Goal: Information Seeking & Learning: Learn about a topic

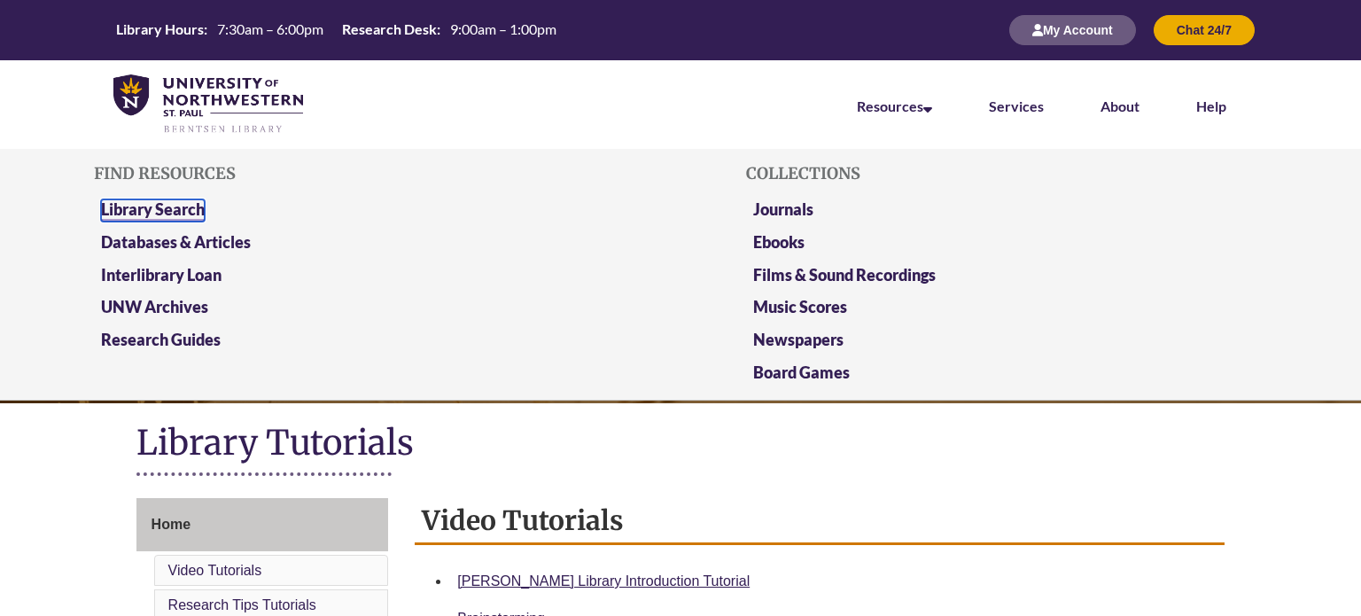
click at [184, 205] on link "Library Search" at bounding box center [153, 210] width 104 height 22
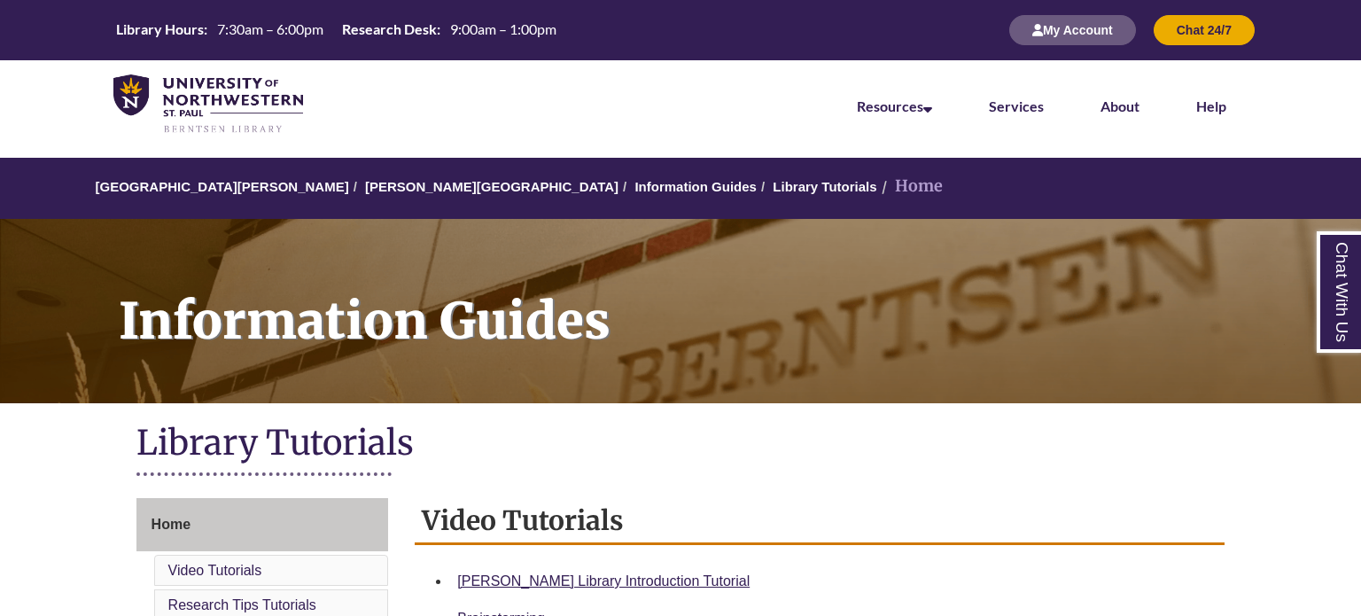
scroll to position [137, 0]
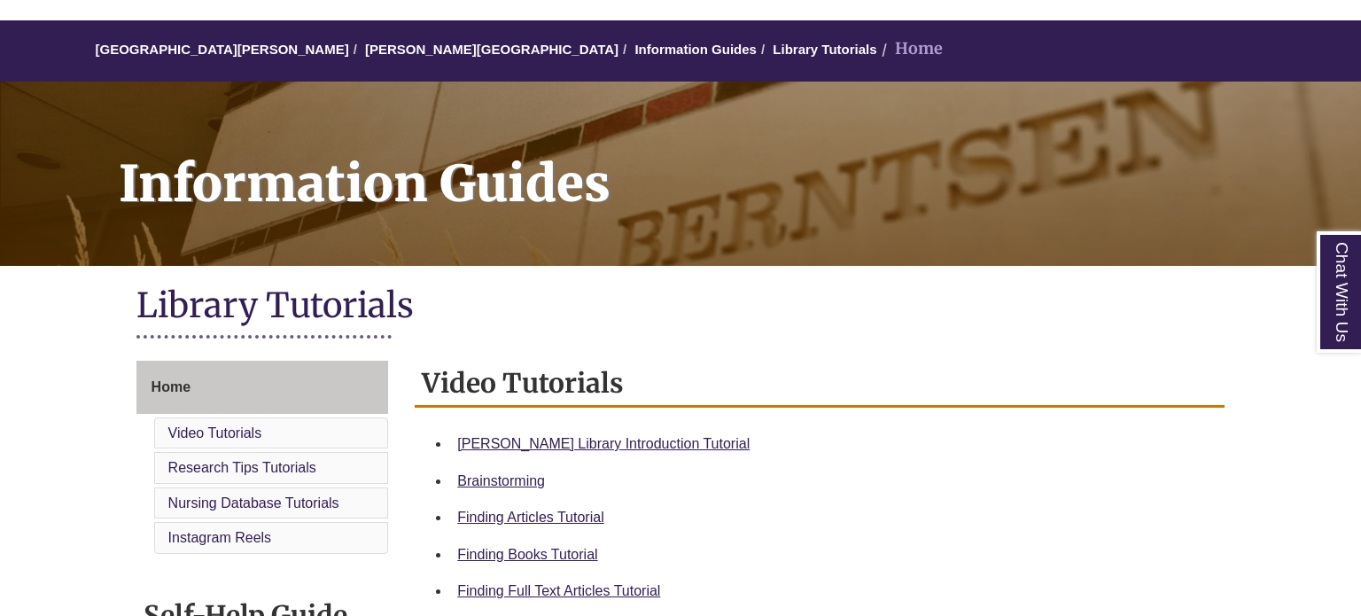
click at [742, 432] on div "[PERSON_NAME] Library Introduction Tutorial" at bounding box center [833, 443] width 753 height 23
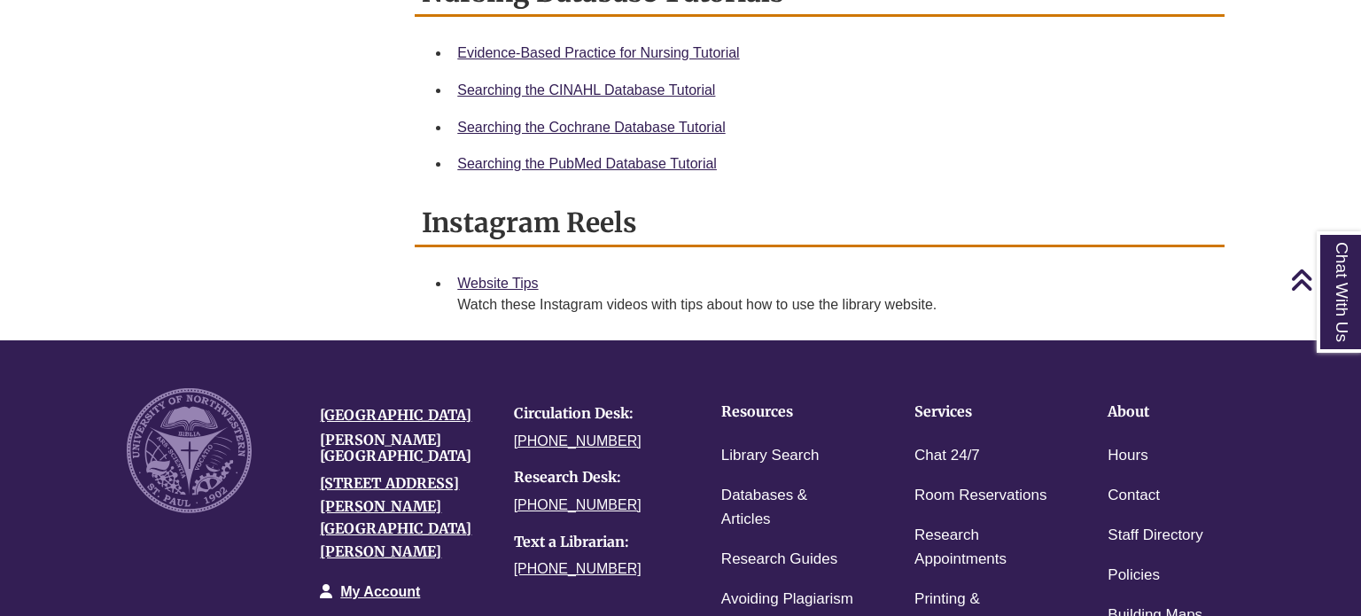
scroll to position [0, 0]
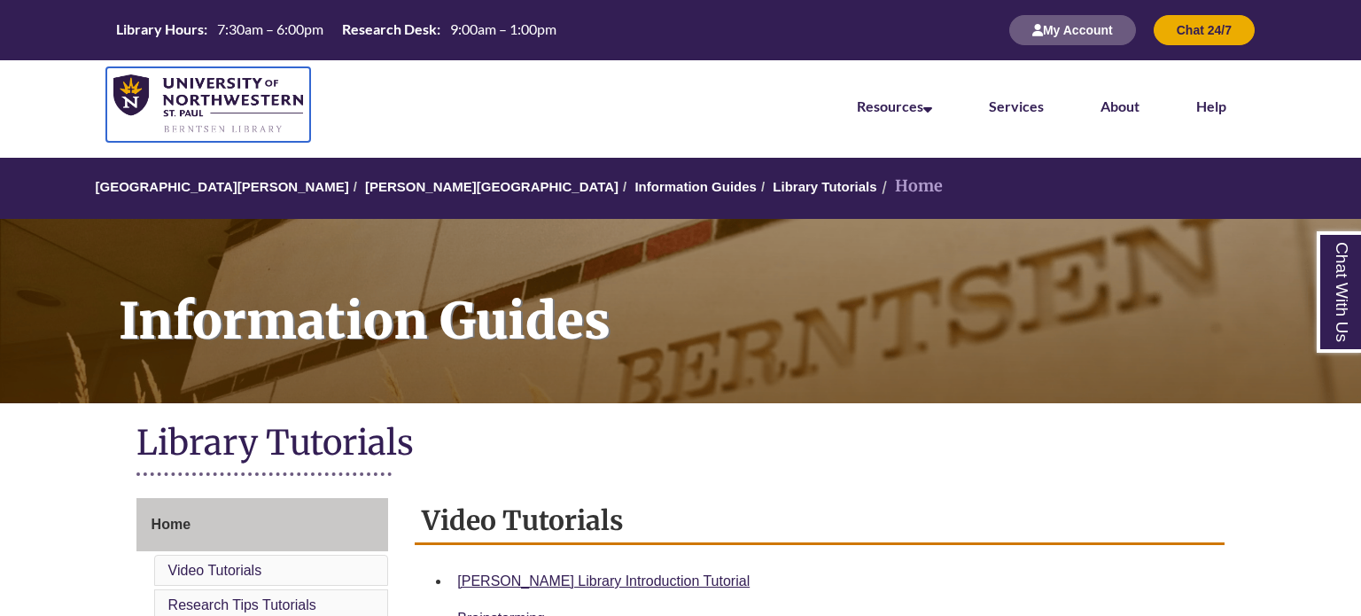
click at [231, 87] on img at bounding box center [208, 104] width 190 height 60
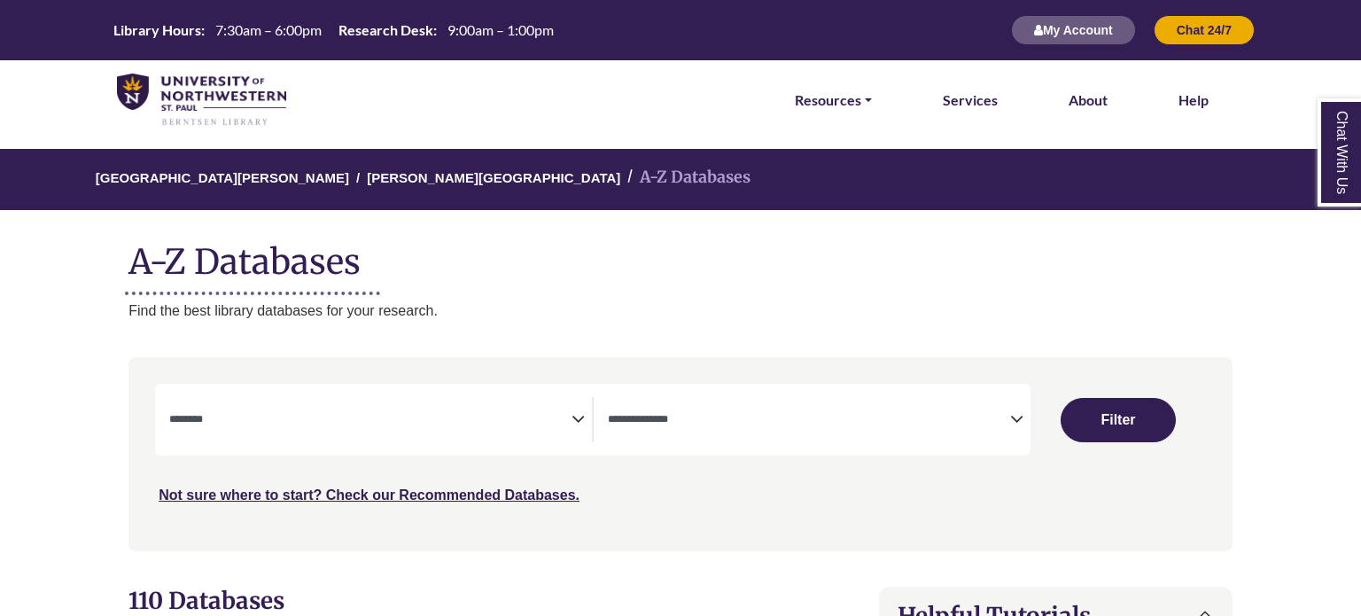
select select "Database Subject Filter"
select select "Database Types Filter"
click at [395, 439] on span "Search filters" at bounding box center [370, 419] width 402 height 45
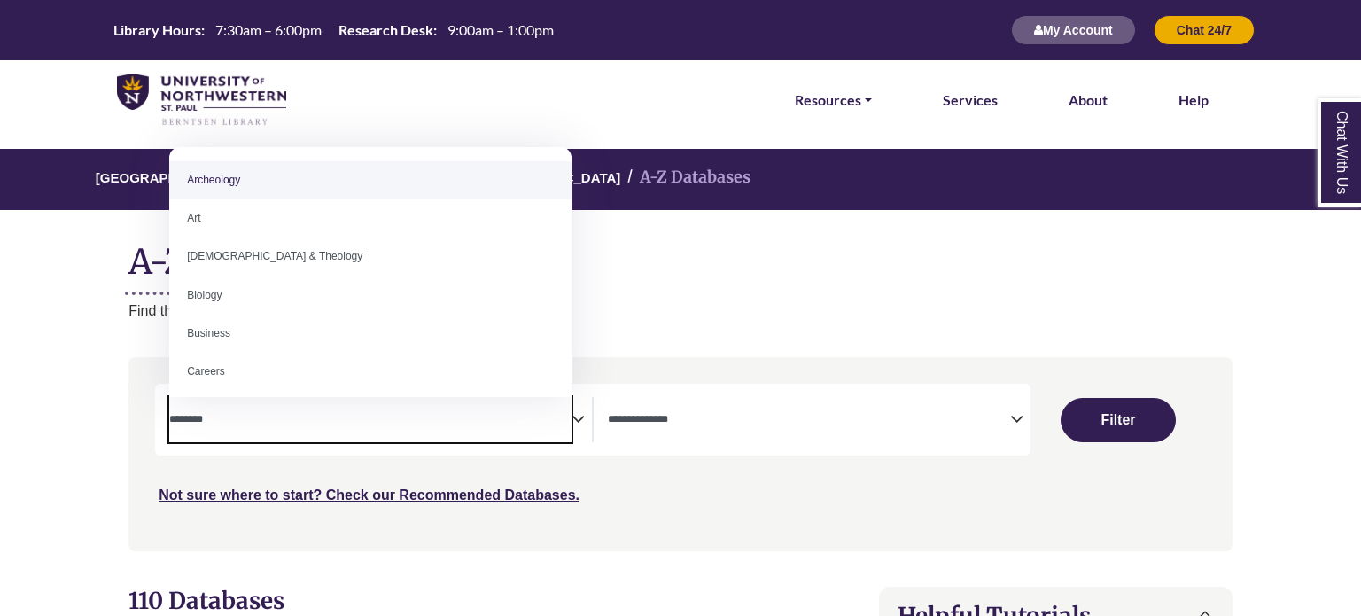
click at [395, 439] on span "Search filters" at bounding box center [370, 419] width 402 height 45
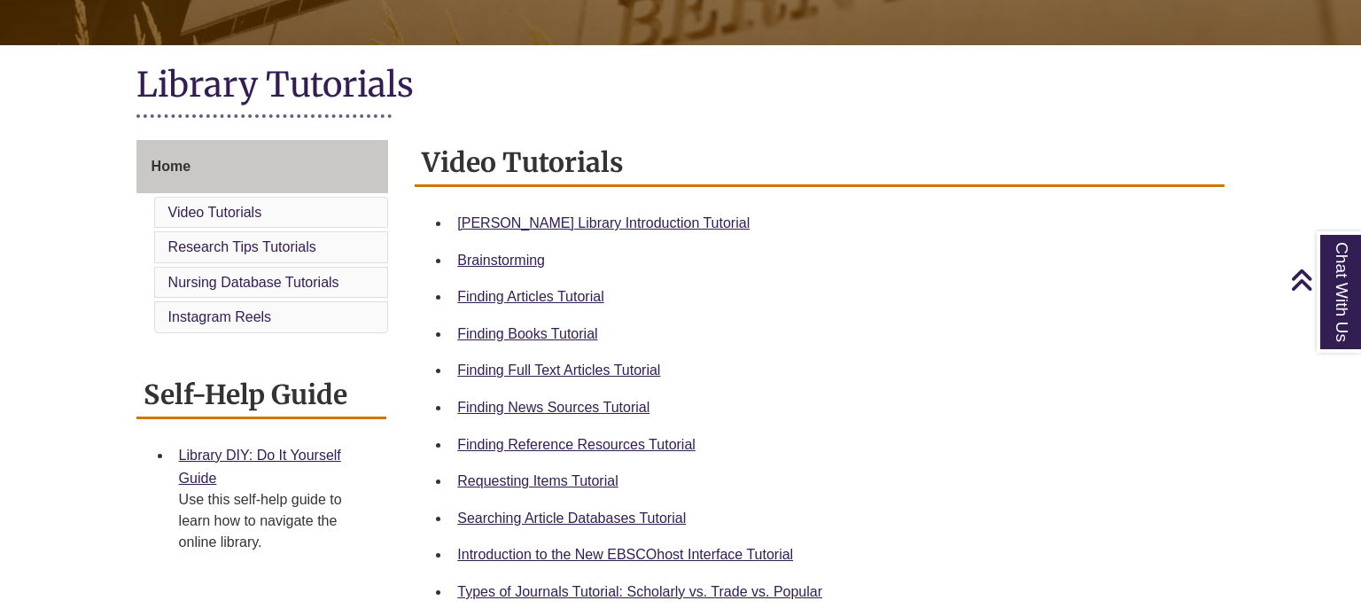
scroll to position [365, 0]
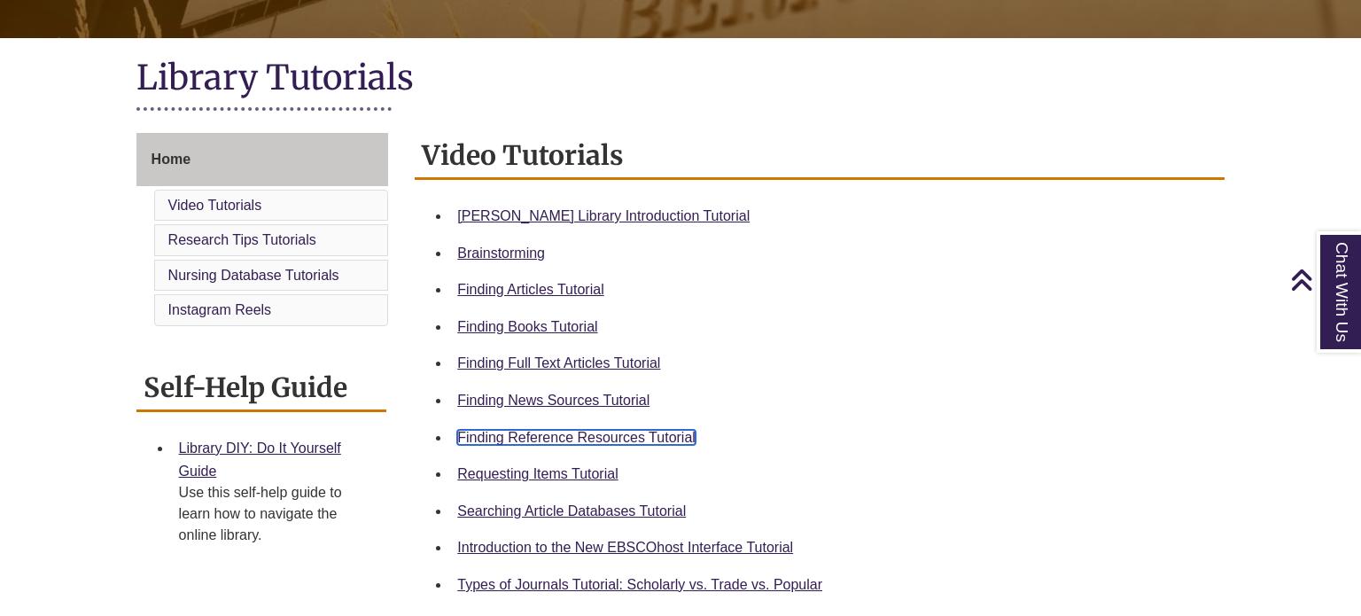
click at [626, 430] on link "Finding Reference Resources Tutorial" at bounding box center [576, 437] width 238 height 15
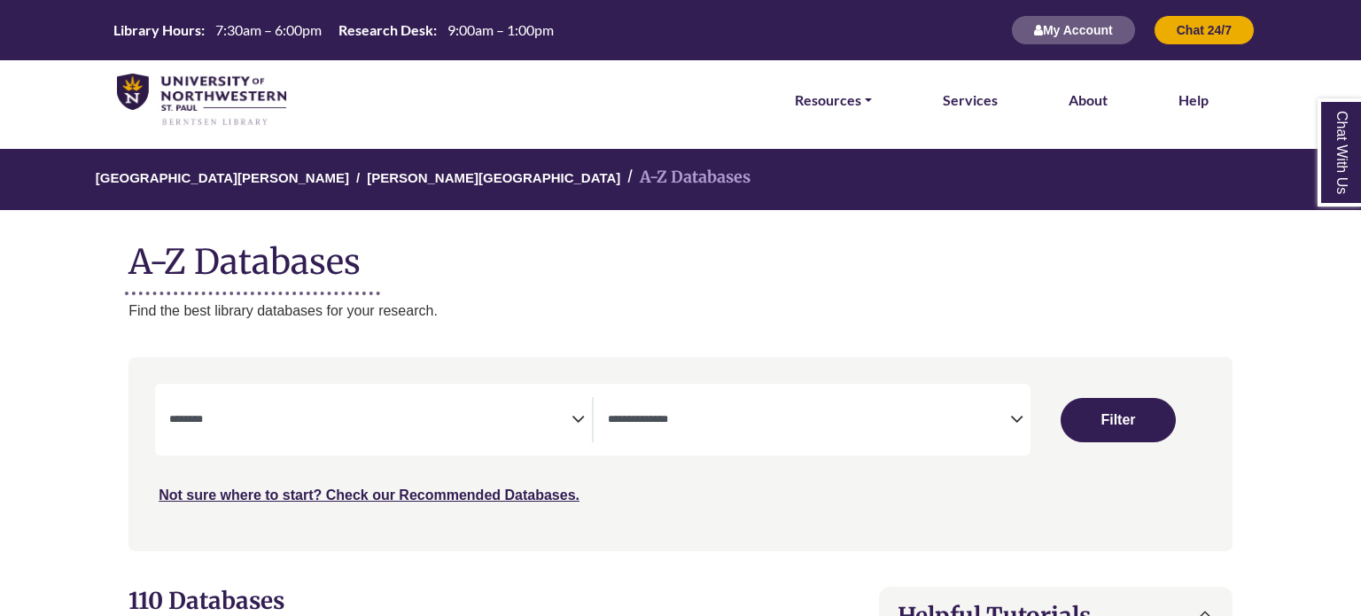
select select "Database Subject Filter"
click at [695, 444] on div "**********" at bounding box center [592, 420] width 875 height 72
click at [707, 429] on span "Search filters" at bounding box center [809, 419] width 402 height 45
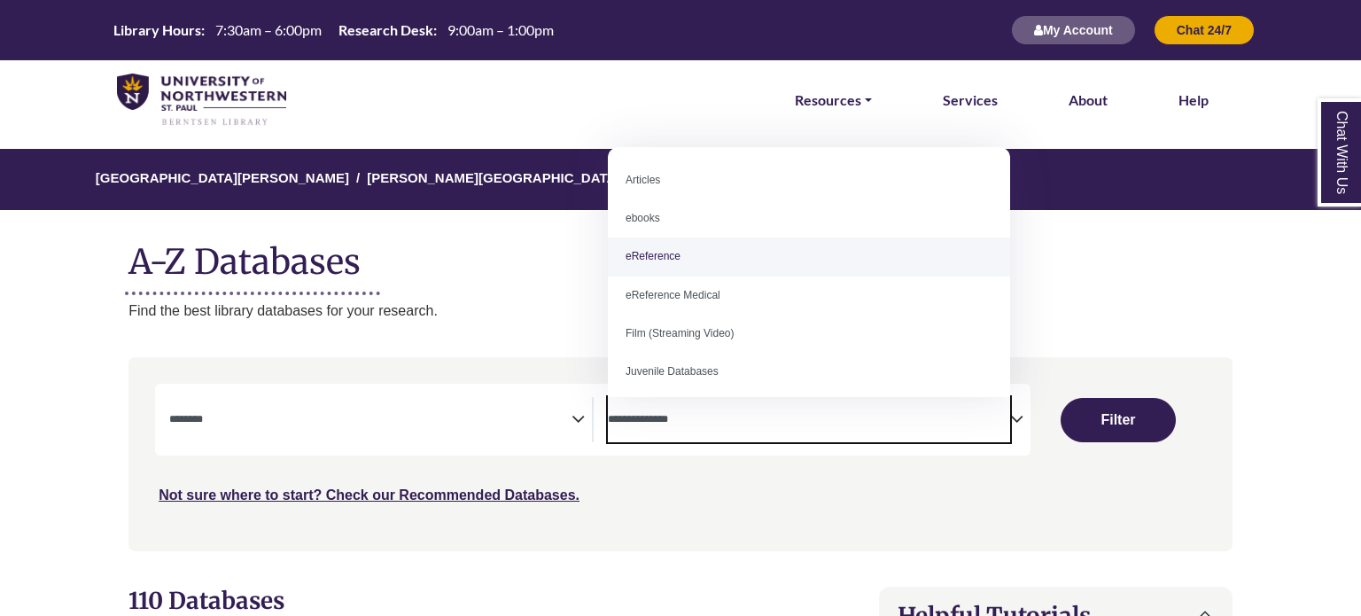
select select "*****"
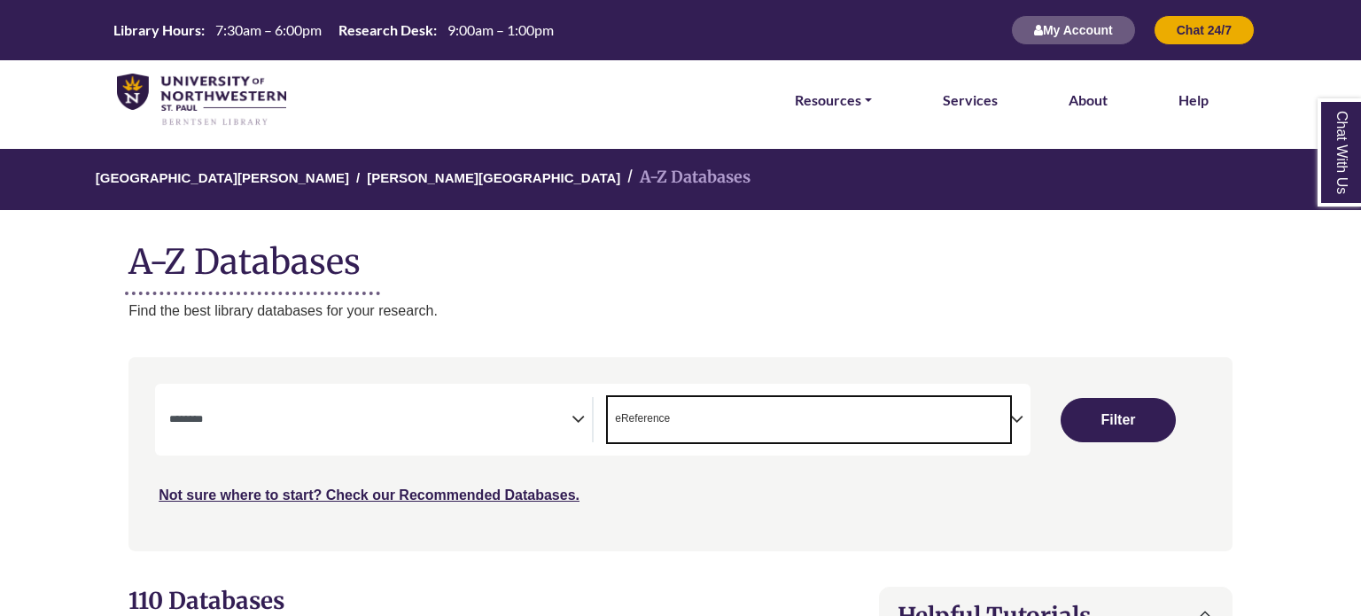
scroll to position [35, 0]
click at [511, 445] on div "**********" at bounding box center [592, 420] width 875 height 72
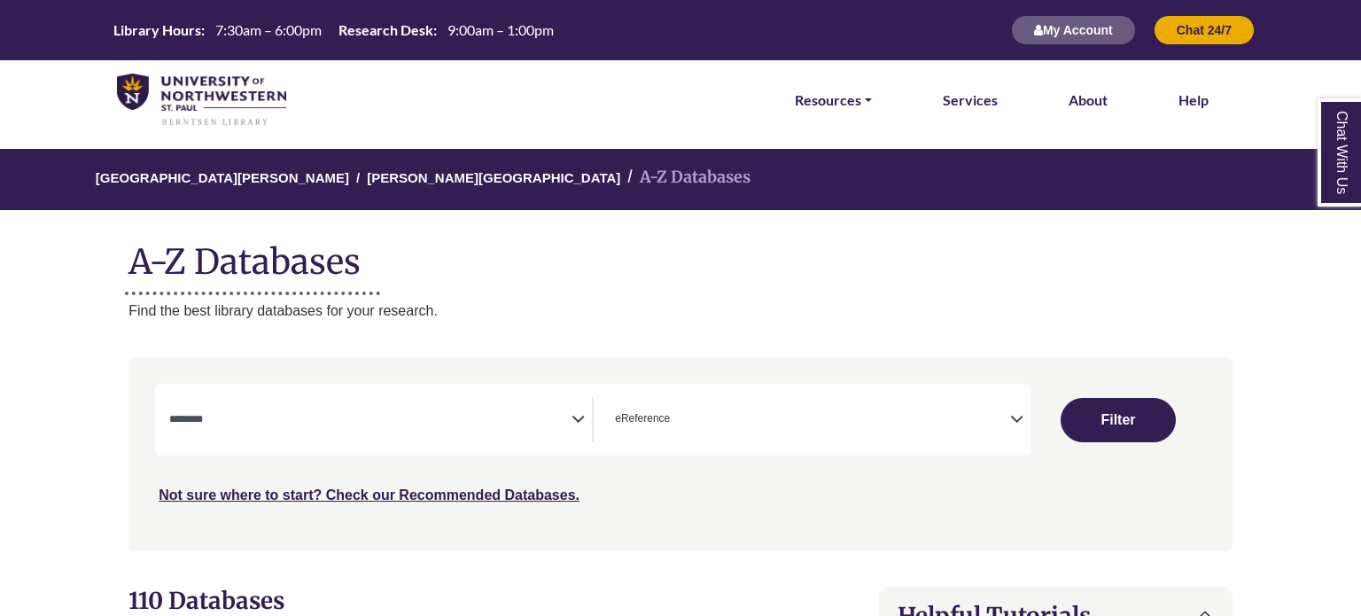
click at [508, 432] on span "Search filters" at bounding box center [370, 419] width 402 height 45
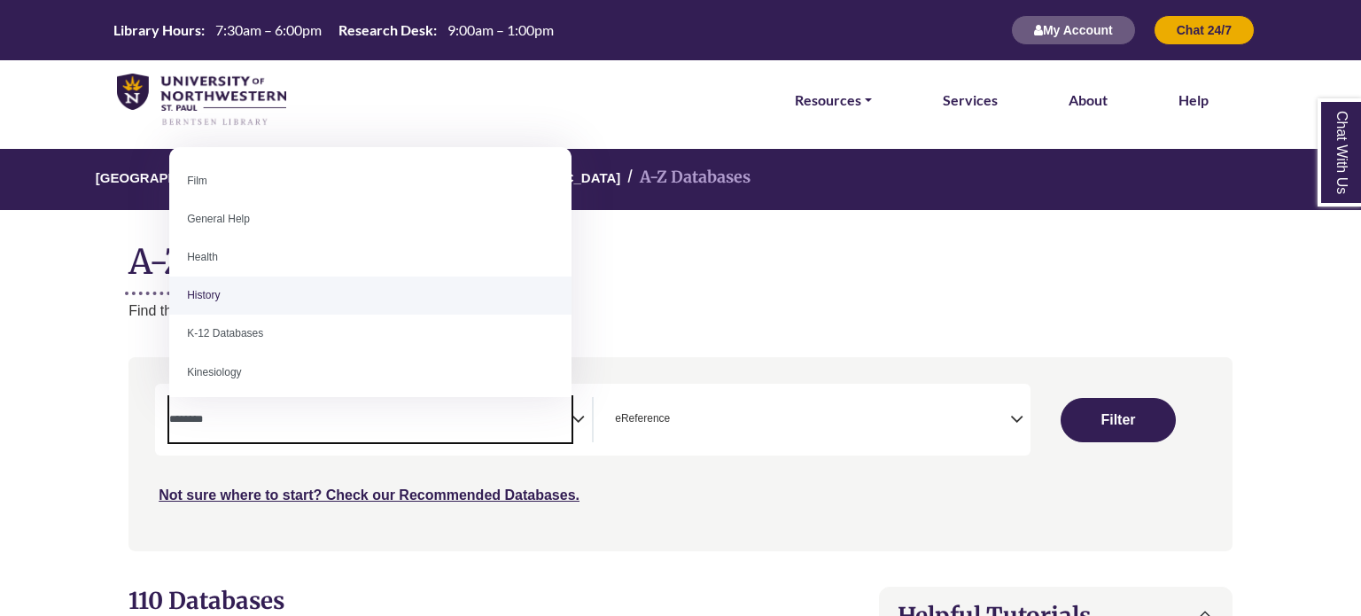
scroll to position [695, 0]
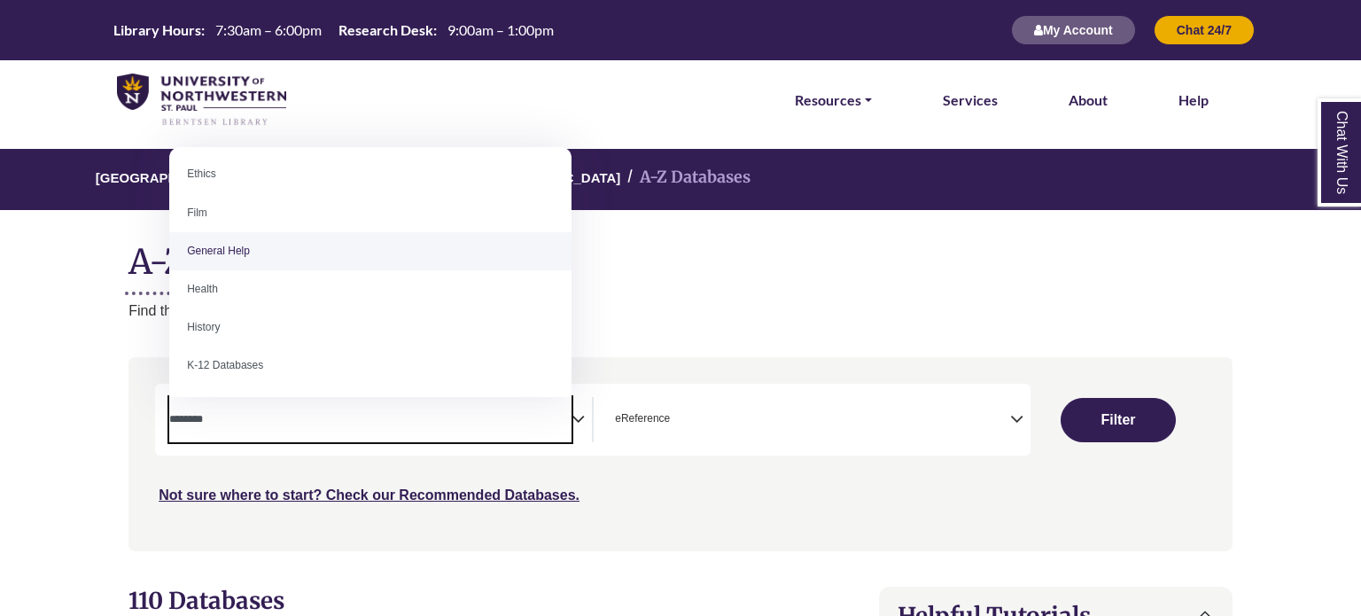
select select "*****"
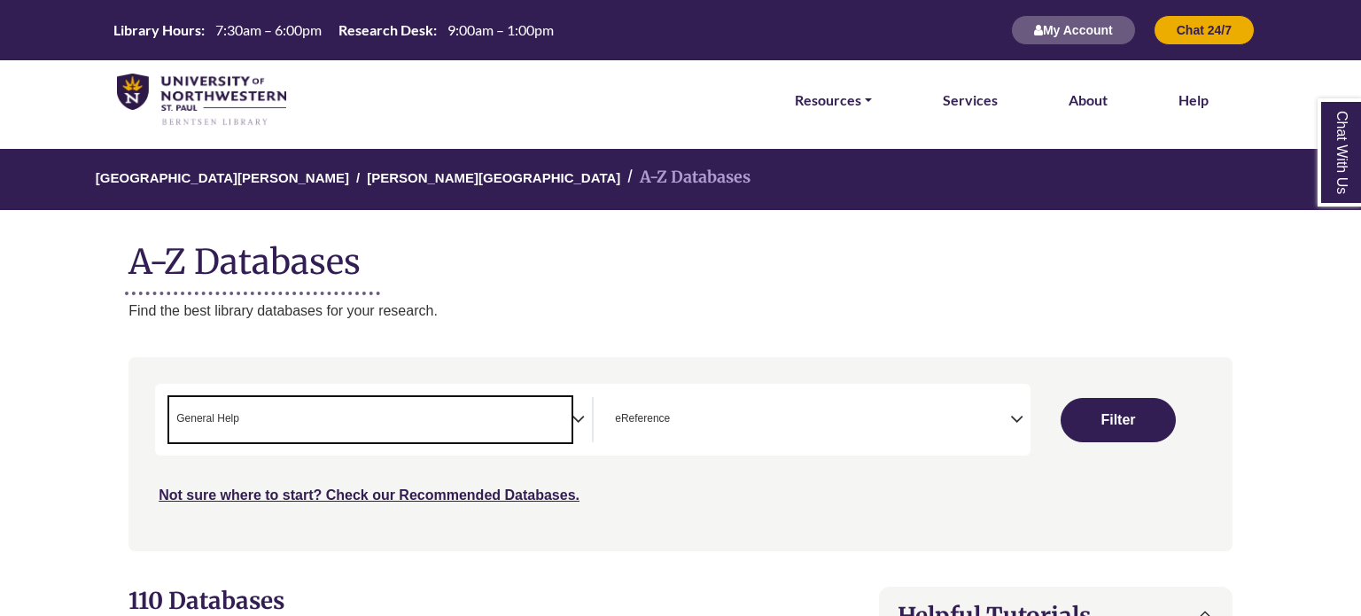
scroll to position [344, 0]
click at [1108, 420] on button "Filter" at bounding box center [1117, 420] width 115 height 44
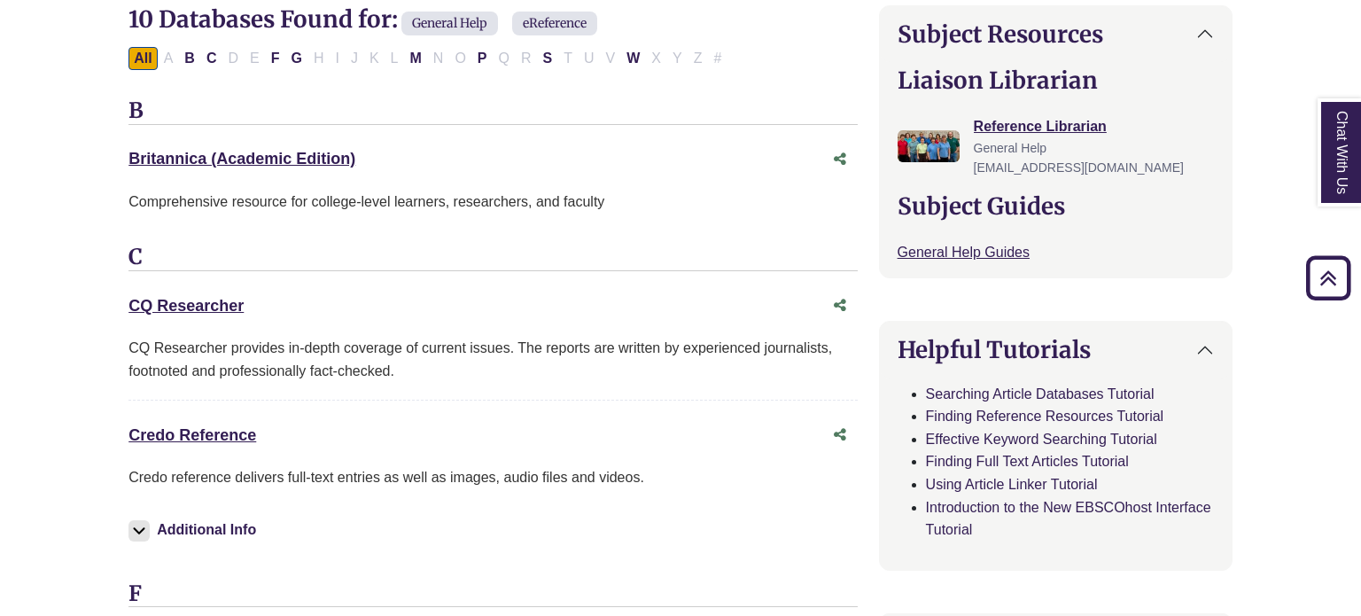
scroll to position [582, 0]
click at [222, 431] on link "Credo Reference This link opens in a new window" at bounding box center [192, 434] width 128 height 18
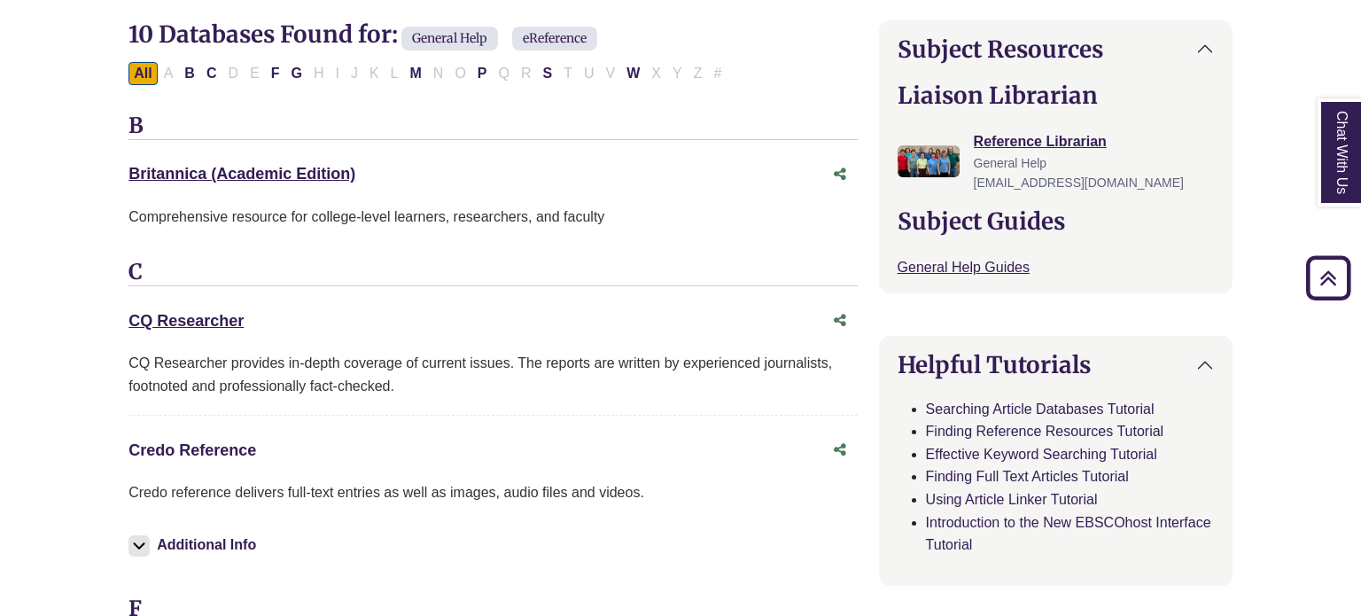
scroll to position [0, 0]
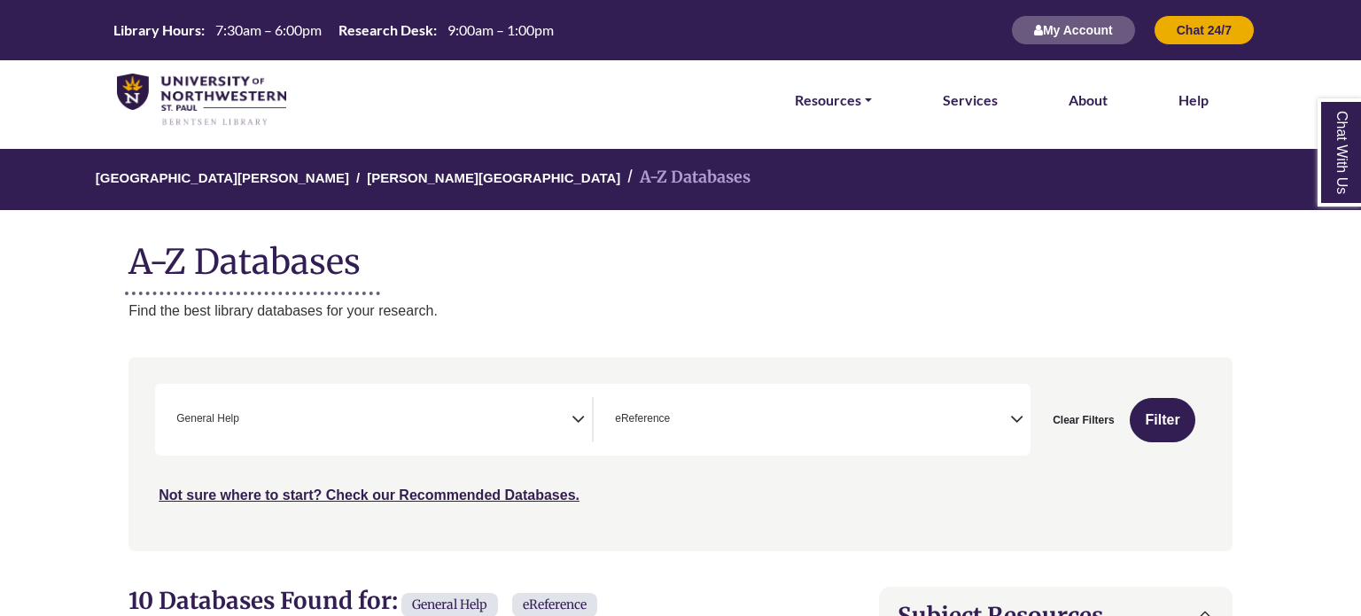
click at [247, 90] on img at bounding box center [201, 101] width 169 height 54
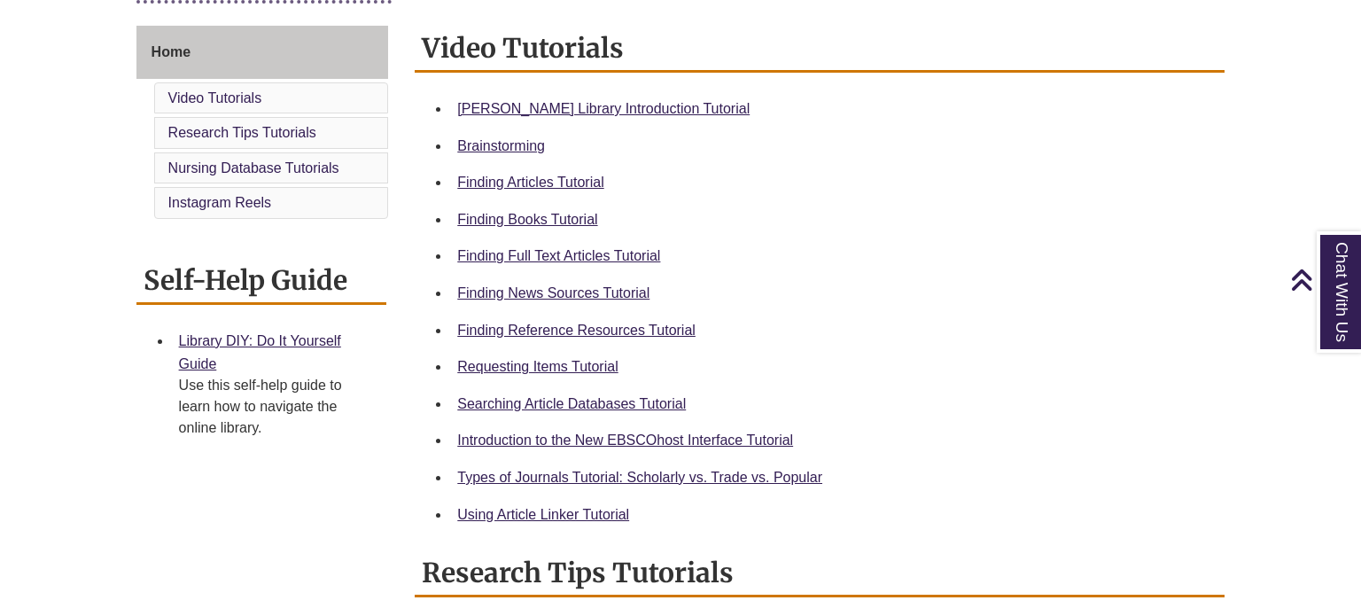
scroll to position [473, 0]
click at [602, 292] on link "Finding News Sources Tutorial" at bounding box center [553, 291] width 192 height 15
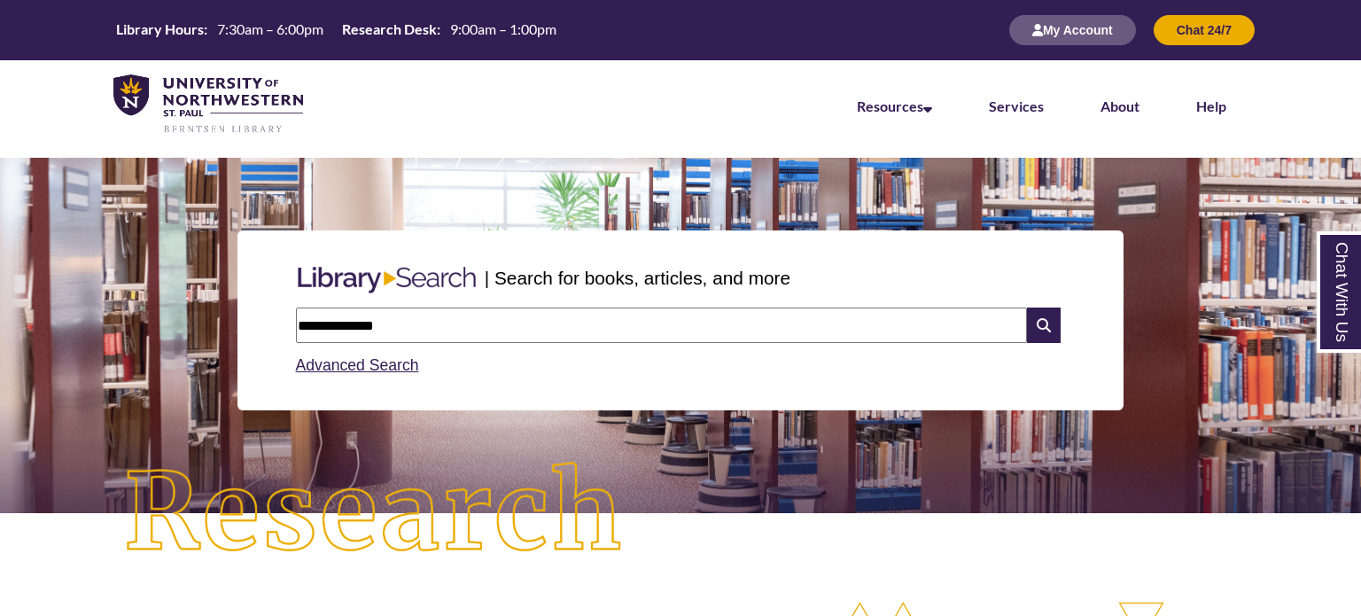
type input "**********"
click at [1052, 315] on icon at bounding box center [1044, 324] width 34 height 35
